Goal: Check status

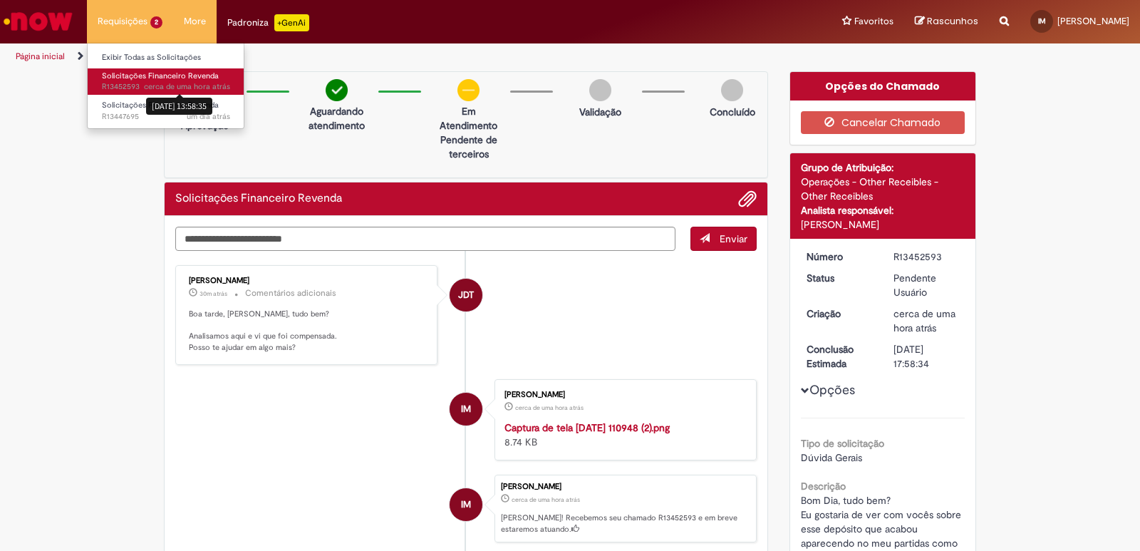
click at [150, 82] on span "cerca de uma hora atrás" at bounding box center [187, 86] width 86 height 11
click at [120, 78] on span "Solicitações Financeiro Revenda" at bounding box center [160, 76] width 117 height 11
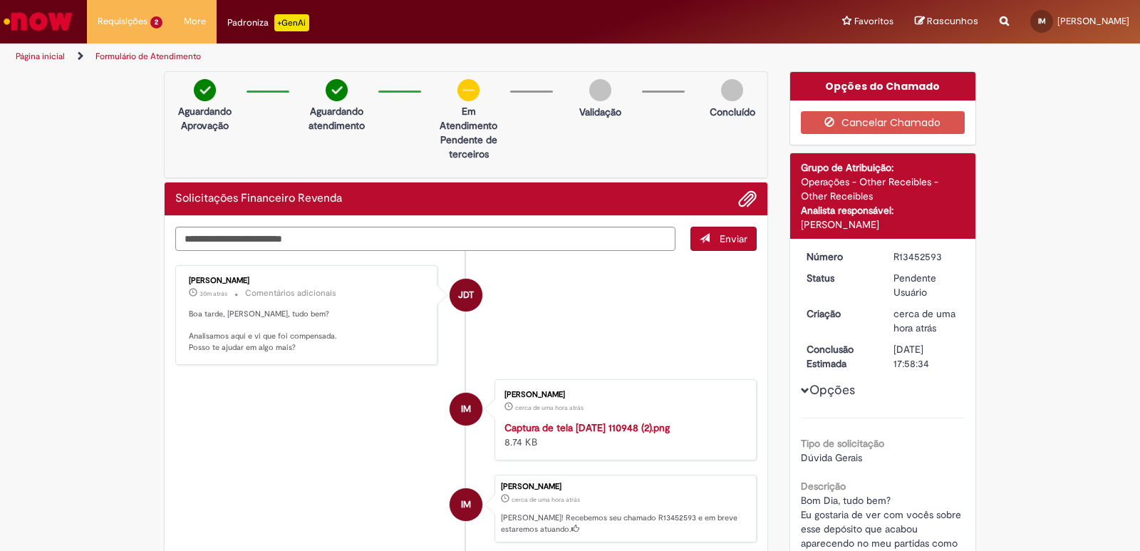
click at [532, 318] on li "JDT [PERSON_NAME] 30m atrás 30 minutos atrás Comentários adicionais Boa tarde, …" at bounding box center [465, 315] width 581 height 100
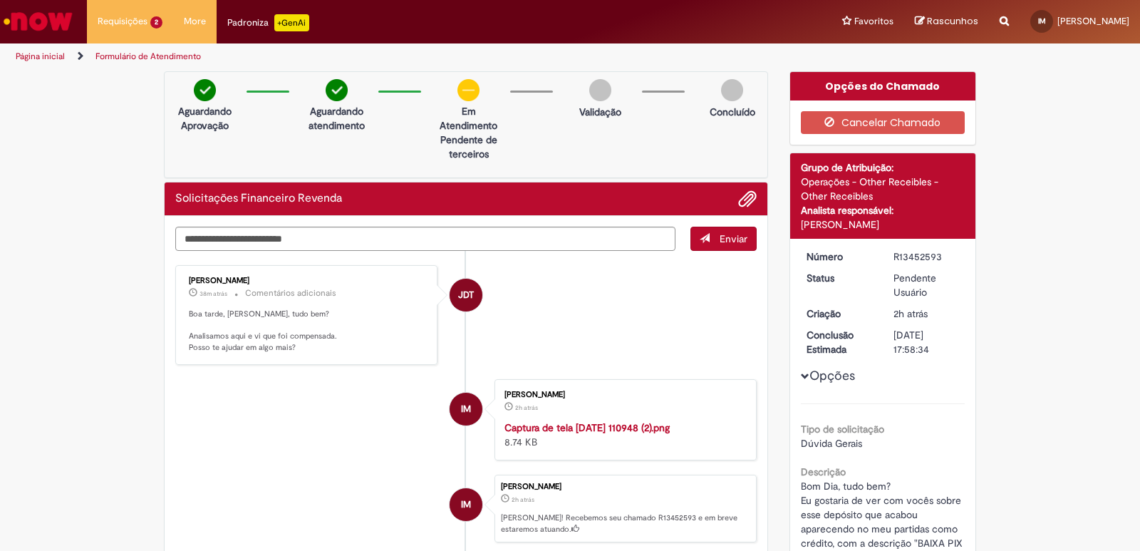
click at [63, 25] on img "Ir para a Homepage" at bounding box center [37, 21] width 73 height 29
